Goal: Task Accomplishment & Management: Use online tool/utility

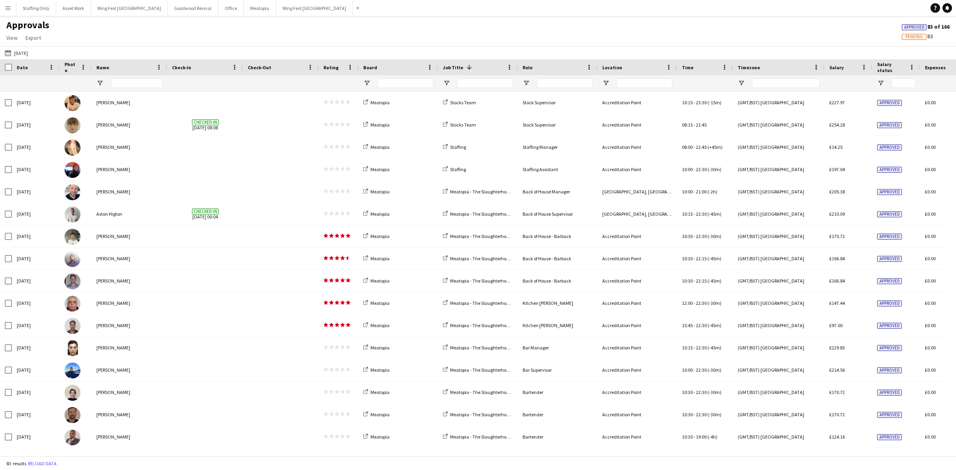
click at [8, 8] on app-icon "Menu" at bounding box center [8, 8] width 6 height 6
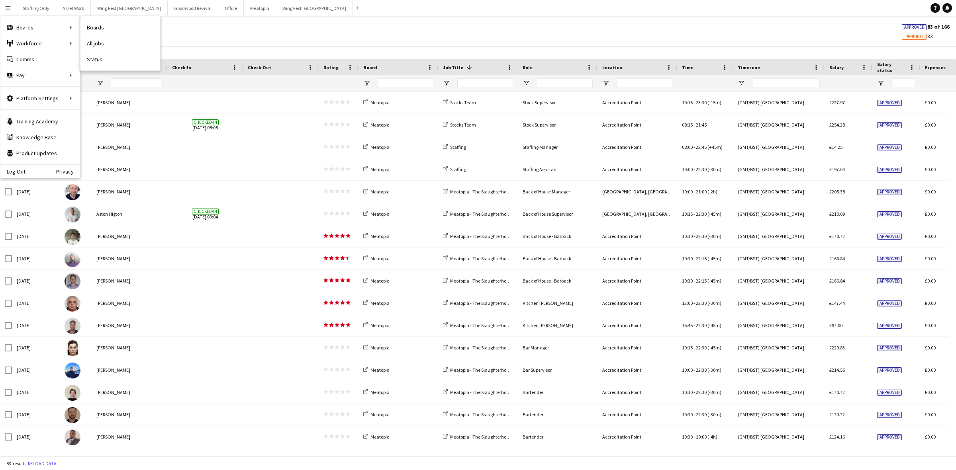
click at [106, 68] on nav "Boards All jobs Status" at bounding box center [120, 43] width 80 height 54
click at [106, 63] on link "Status" at bounding box center [120, 59] width 80 height 16
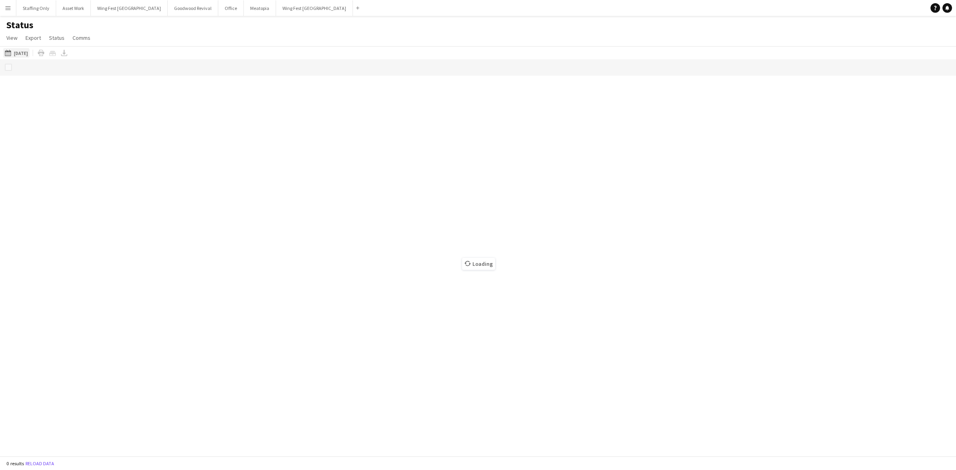
click at [16, 53] on button "This Week [DATE]" at bounding box center [16, 53] width 26 height 10
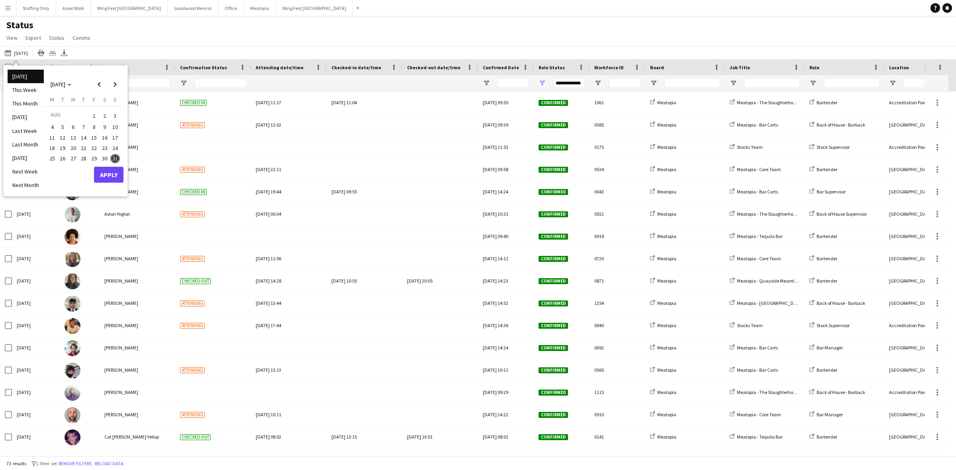
click at [53, 157] on span "25" at bounding box center [52, 159] width 10 height 10
click at [118, 82] on span "Next month" at bounding box center [115, 84] width 16 height 16
click at [50, 125] on span "1" at bounding box center [52, 126] width 10 height 10
click at [106, 186] on button "Apply" at bounding box center [108, 184] width 29 height 16
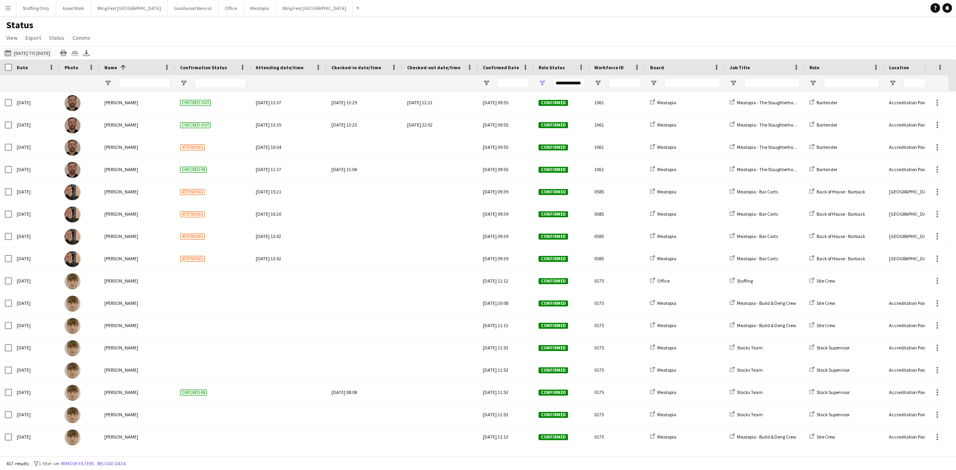
click at [39, 54] on button "This Week [DATE] to [DATE]" at bounding box center [27, 53] width 49 height 10
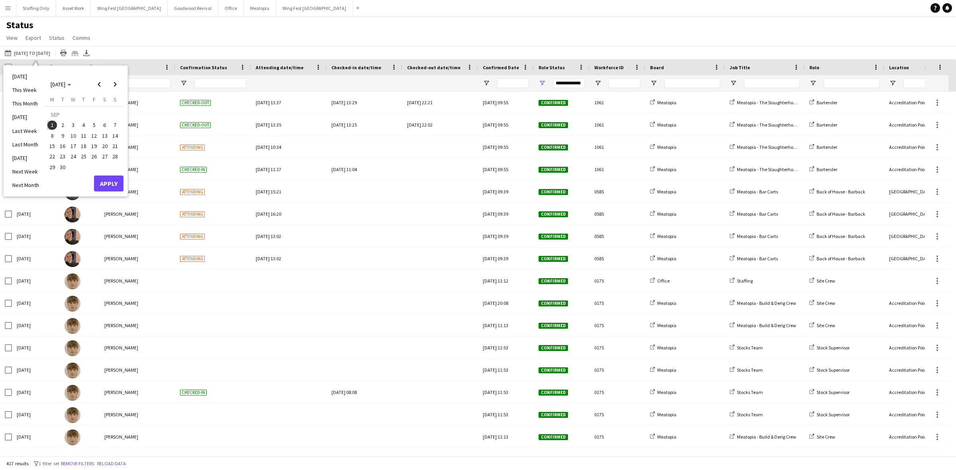
click at [53, 124] on span "1" at bounding box center [52, 126] width 10 height 10
click at [112, 186] on button "Apply" at bounding box center [108, 184] width 29 height 16
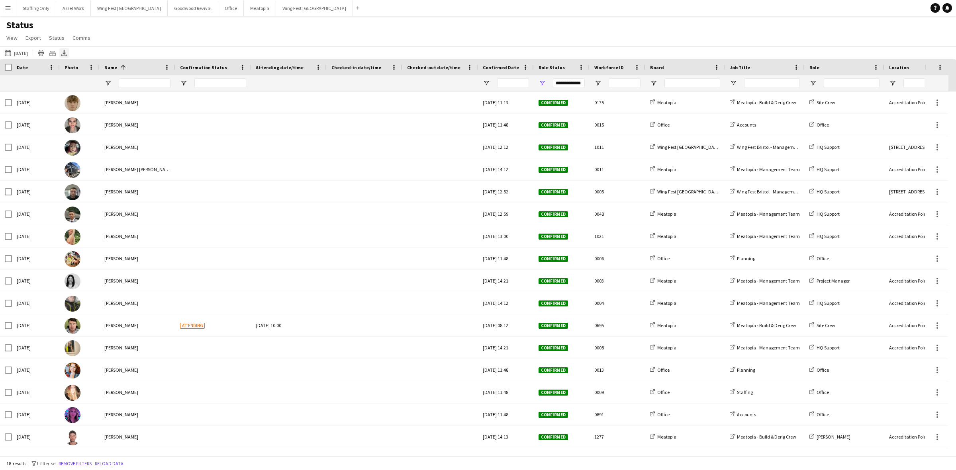
click at [67, 53] on icon "Export XLSX" at bounding box center [64, 53] width 6 height 6
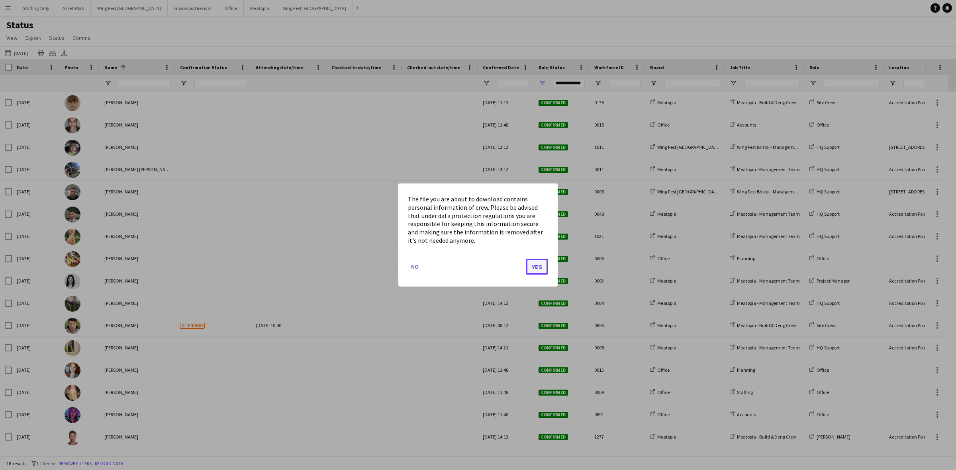
click at [538, 270] on button "Yes" at bounding box center [537, 267] width 22 height 16
